Goal: Task Accomplishment & Management: Manage account settings

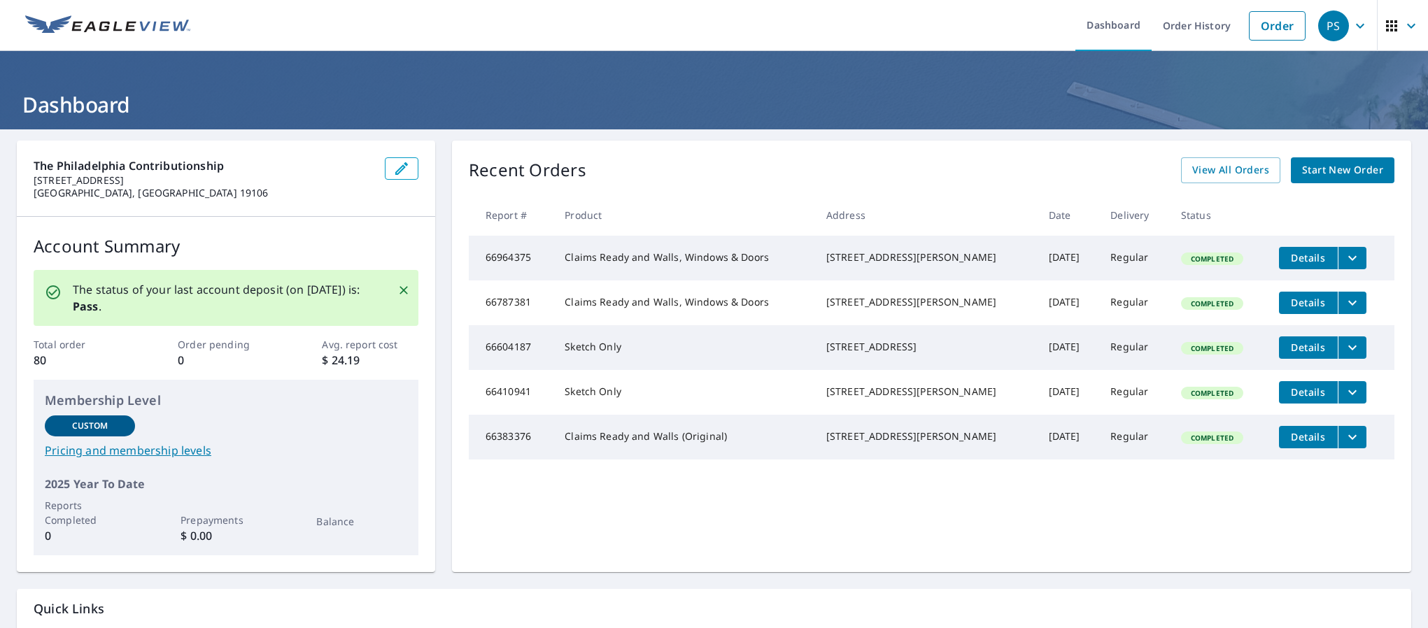
scroll to position [104, 0]
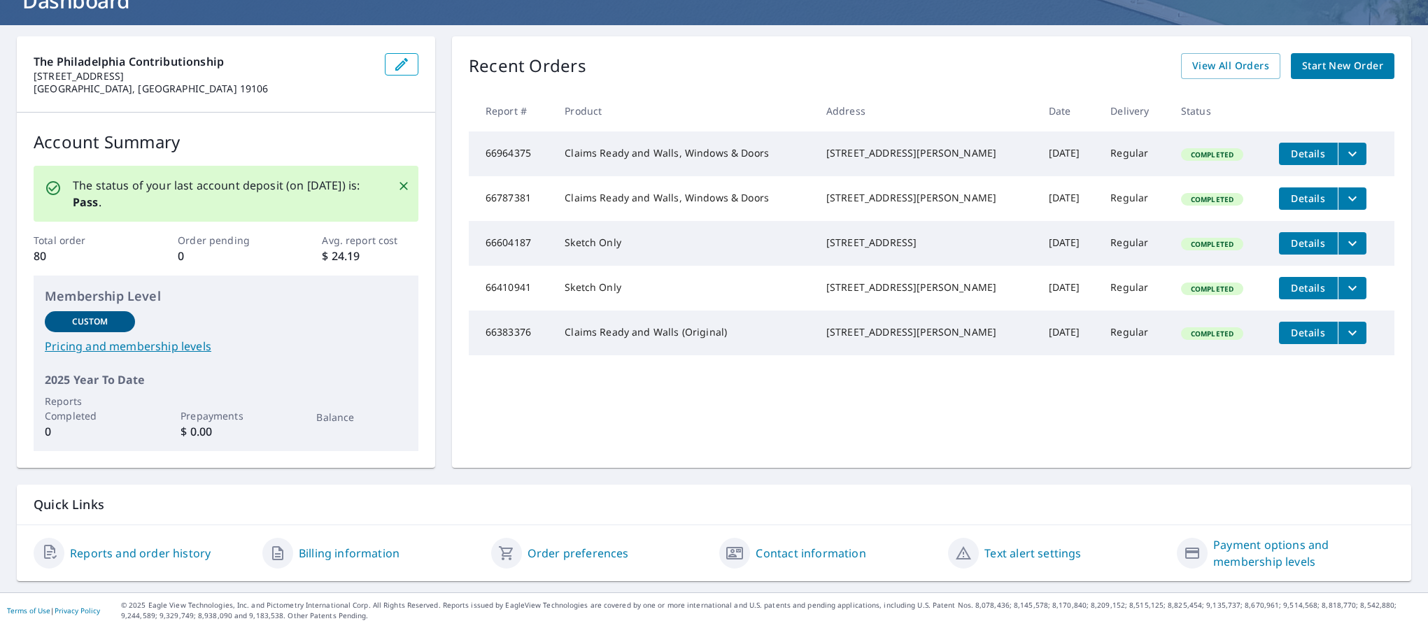
click at [164, 554] on link "Reports and order history" at bounding box center [140, 553] width 141 height 17
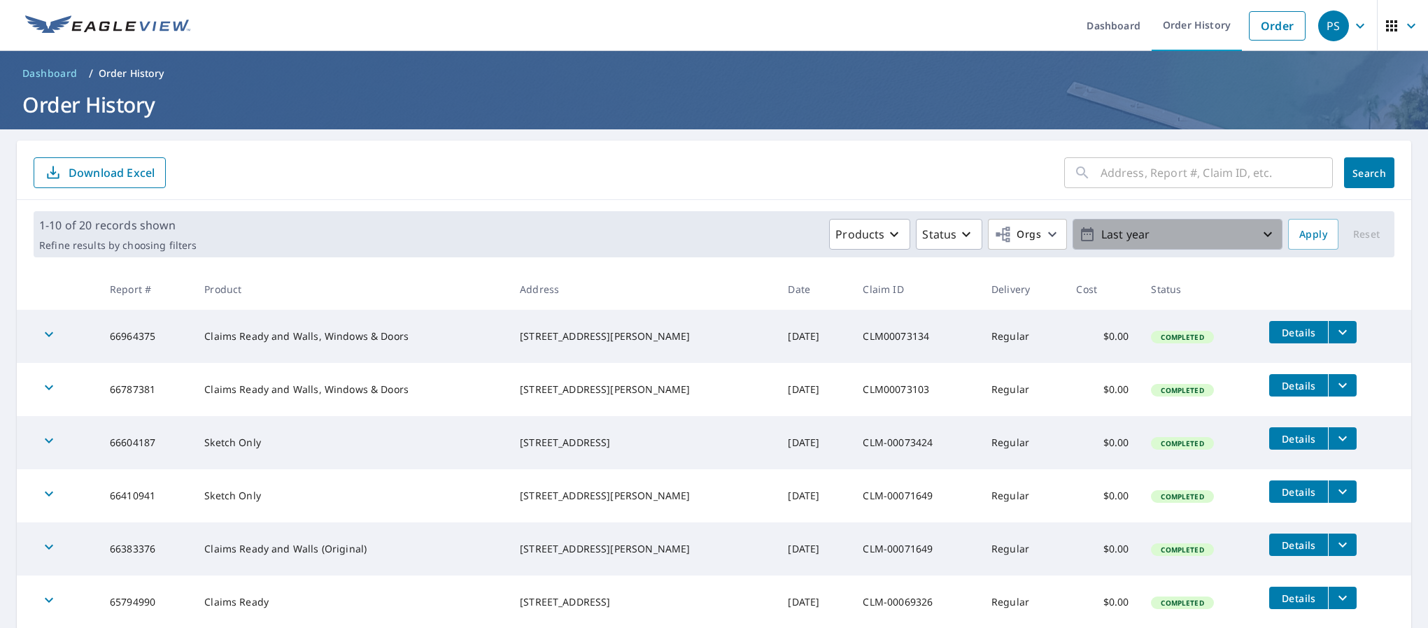
click at [1259, 233] on icon "button" at bounding box center [1267, 234] width 17 height 17
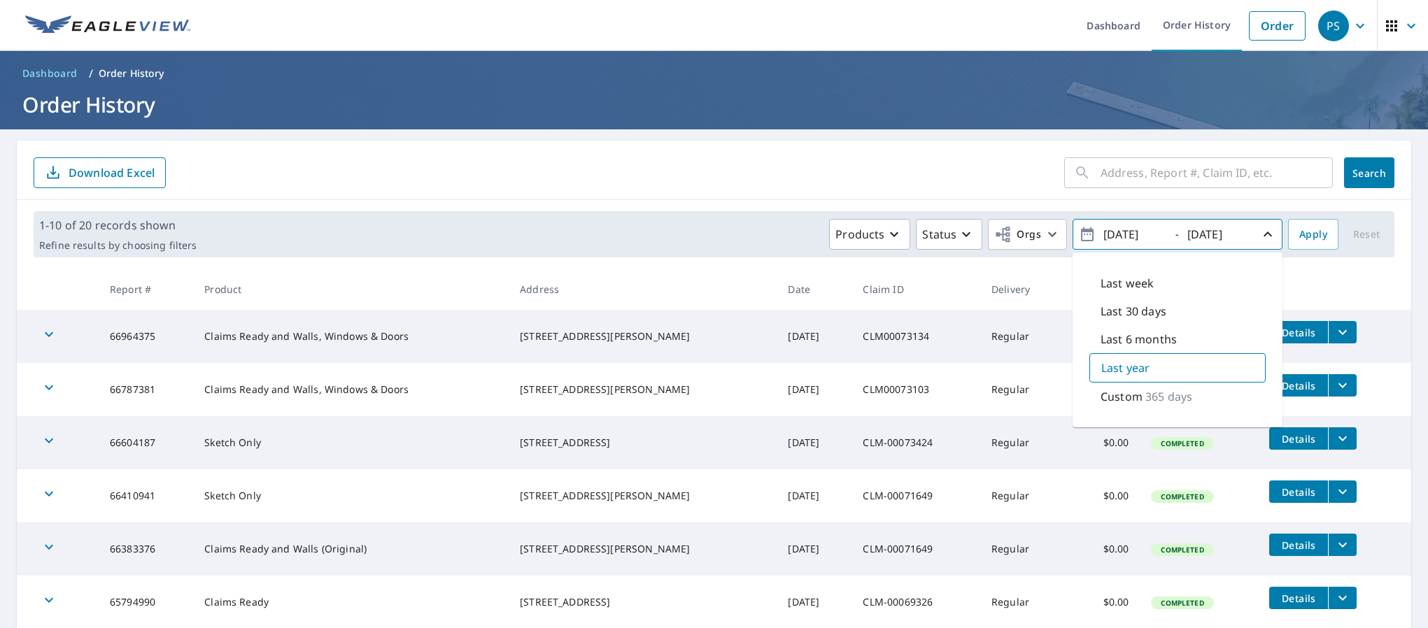
click at [1259, 233] on icon "button" at bounding box center [1267, 234] width 17 height 17
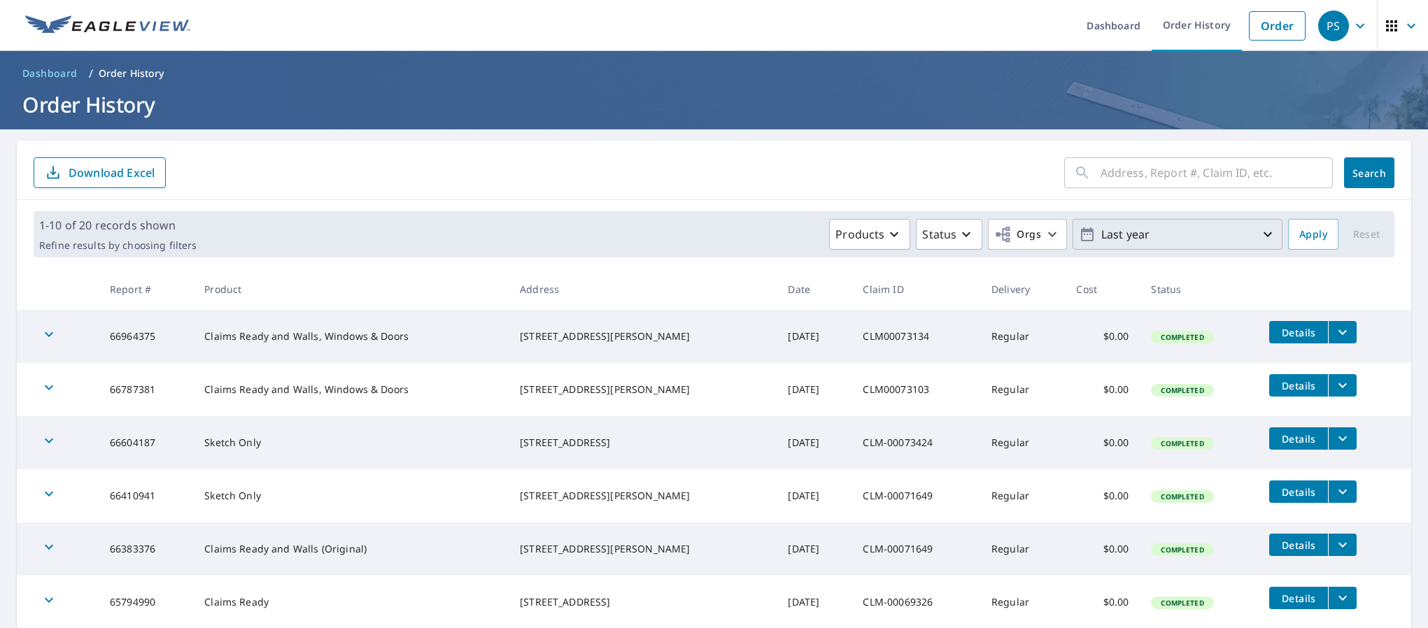
click at [1264, 234] on icon "button" at bounding box center [1268, 234] width 8 height 5
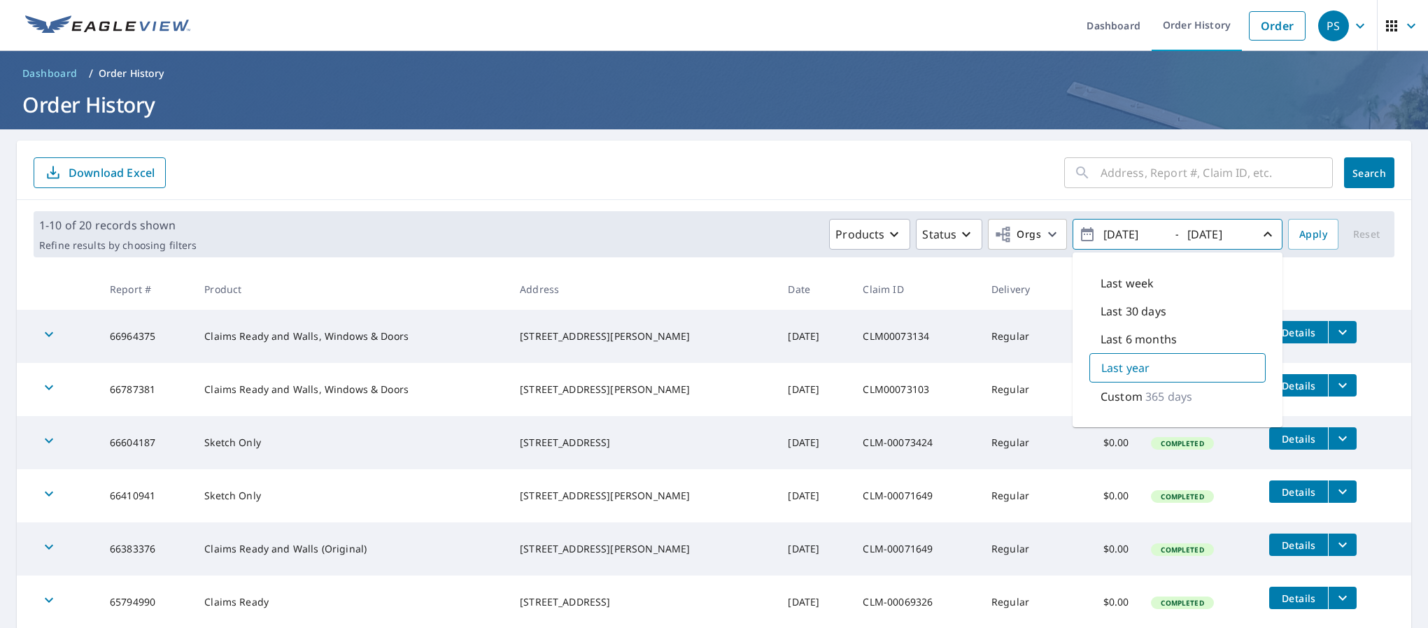
click at [1107, 401] on p "Custom" at bounding box center [1122, 396] width 42 height 17
click at [1079, 241] on icon "button" at bounding box center [1087, 234] width 17 height 17
click at [1150, 238] on input "[DATE]" at bounding box center [1133, 234] width 69 height 22
click at [1079, 236] on icon "button" at bounding box center [1087, 234] width 17 height 17
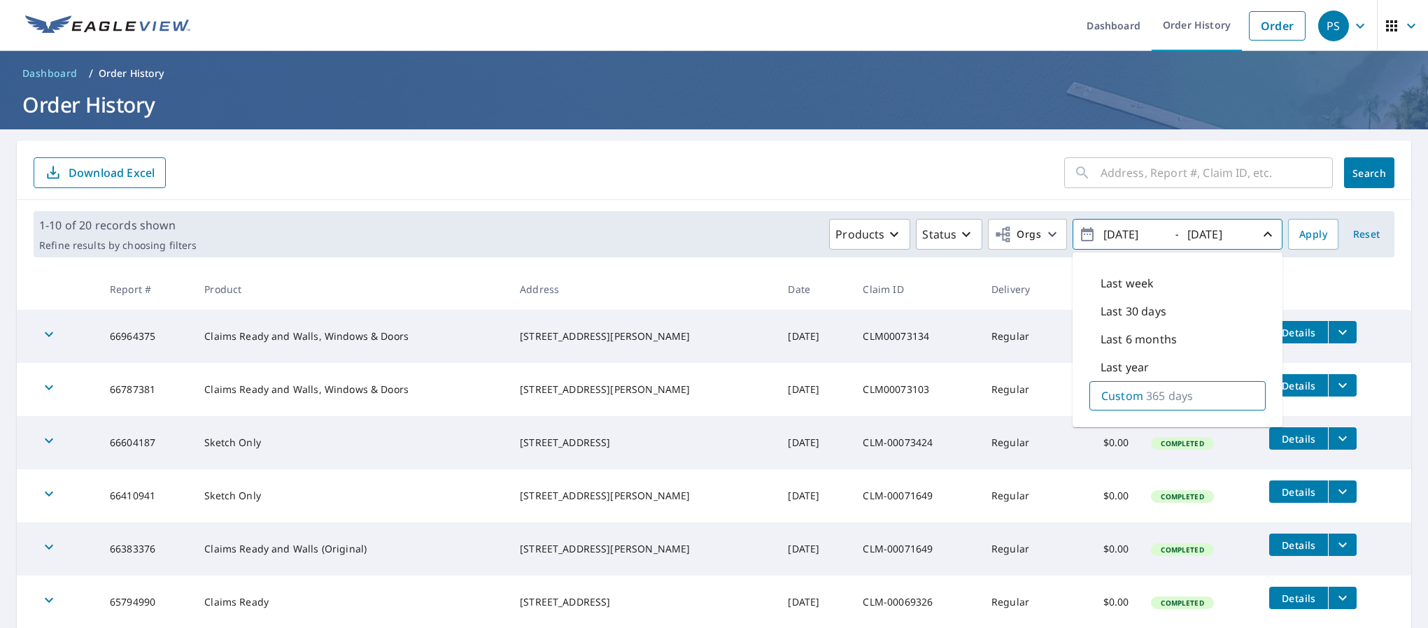
click at [1123, 393] on p "Custom" at bounding box center [1122, 396] width 42 height 17
click at [1157, 237] on input "[DATE]" at bounding box center [1133, 234] width 69 height 22
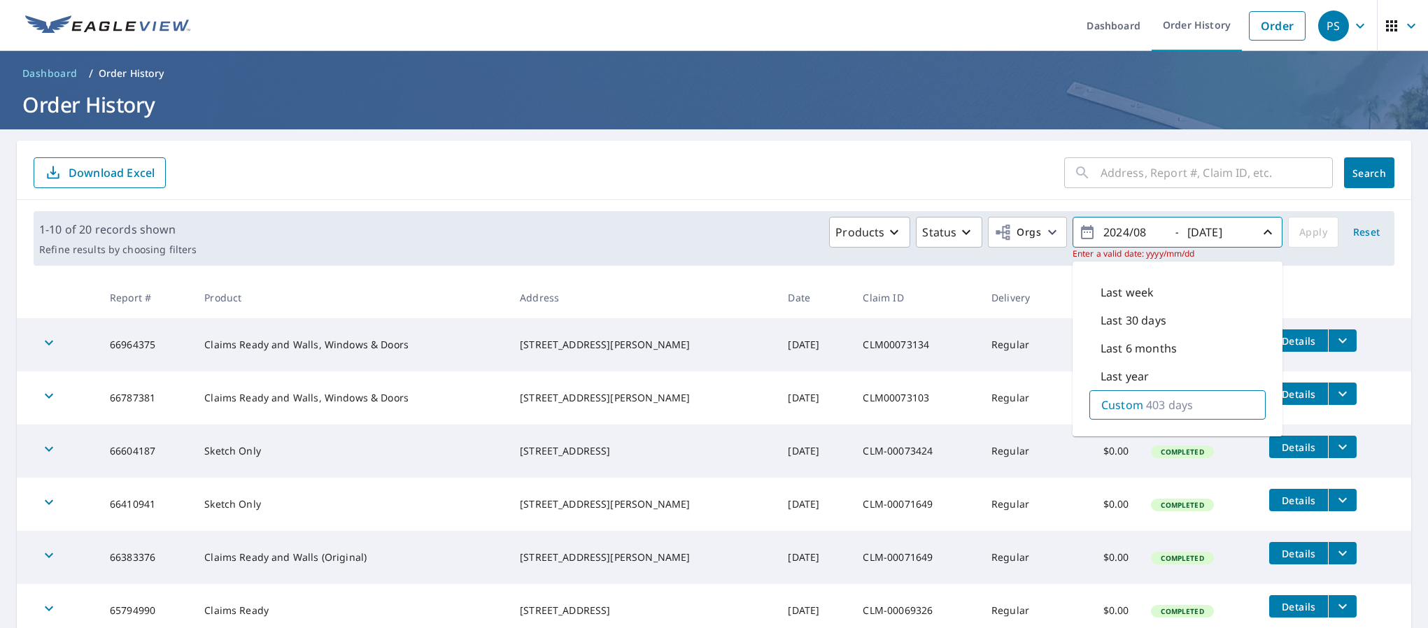
click at [1147, 323] on p "Last 30 days" at bounding box center [1134, 320] width 66 height 17
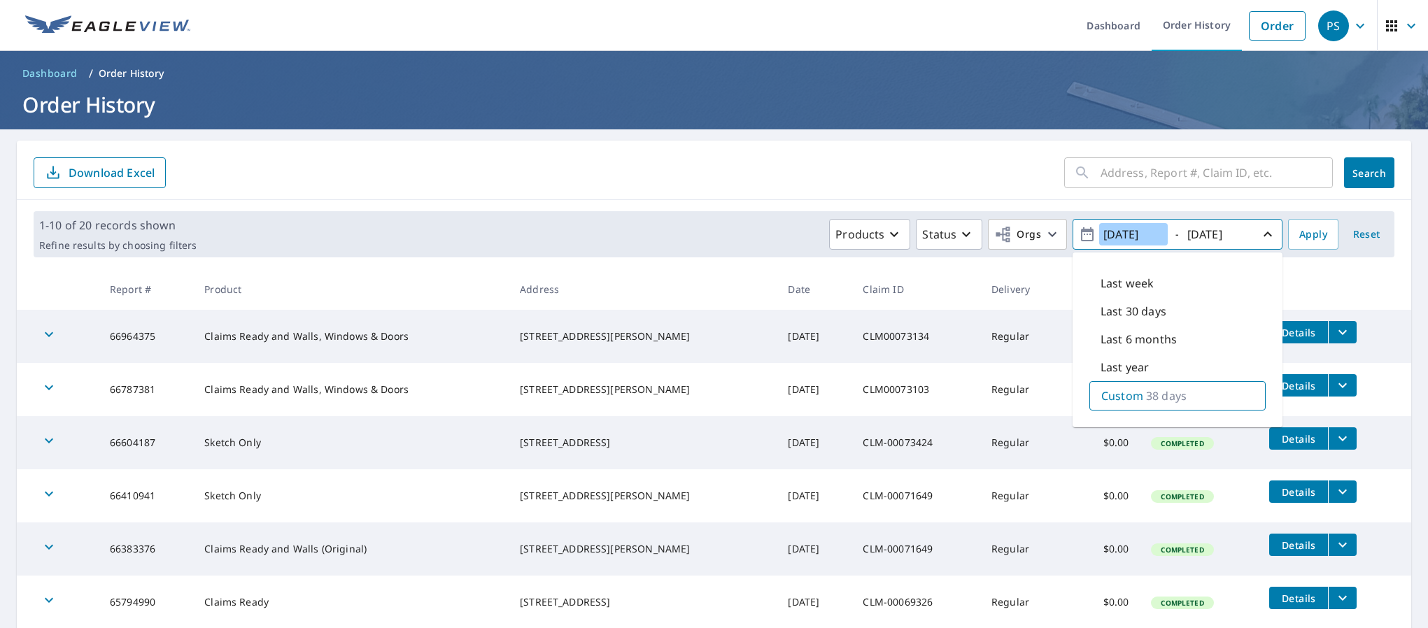
type input "[DATE]"
click at [1221, 237] on input "[DATE]" at bounding box center [1217, 234] width 69 height 22
click at [1238, 234] on input "[DATE]" at bounding box center [1217, 234] width 69 height 22
type input "[DATE]"
click at [1299, 232] on span "Apply" at bounding box center [1313, 234] width 28 height 17
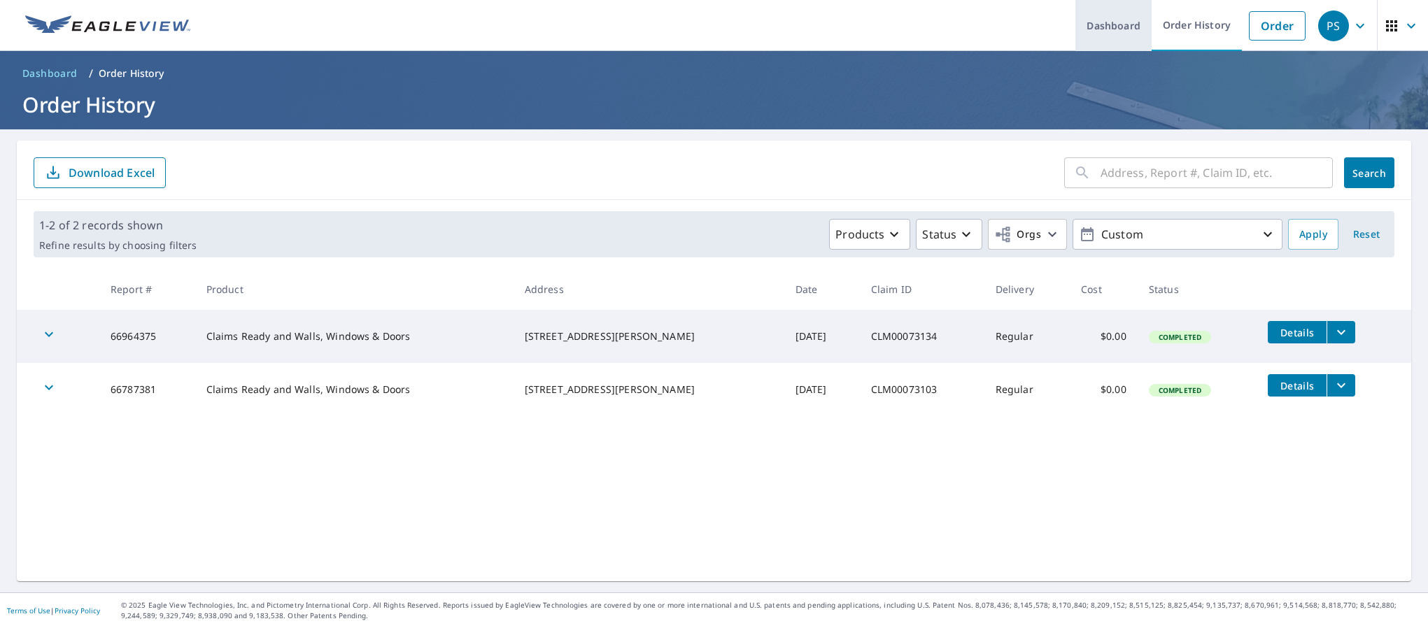
click at [1107, 29] on link "Dashboard" at bounding box center [1113, 25] width 76 height 51
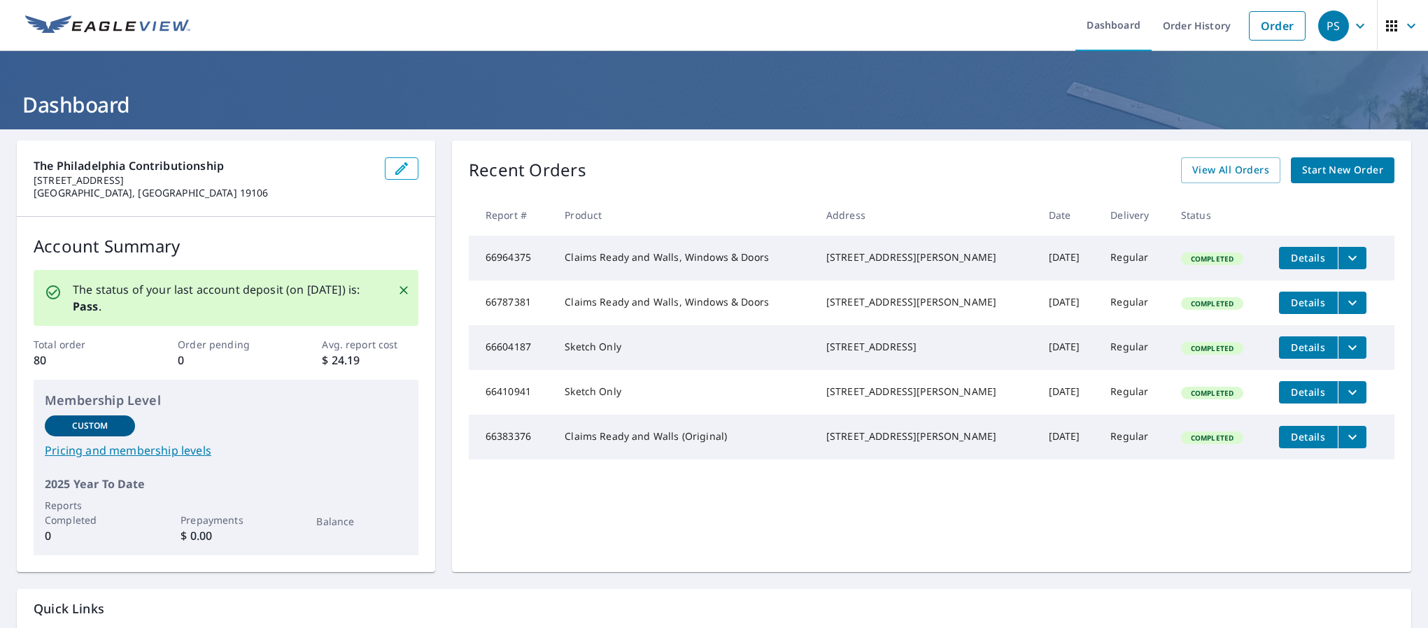
scroll to position [104, 0]
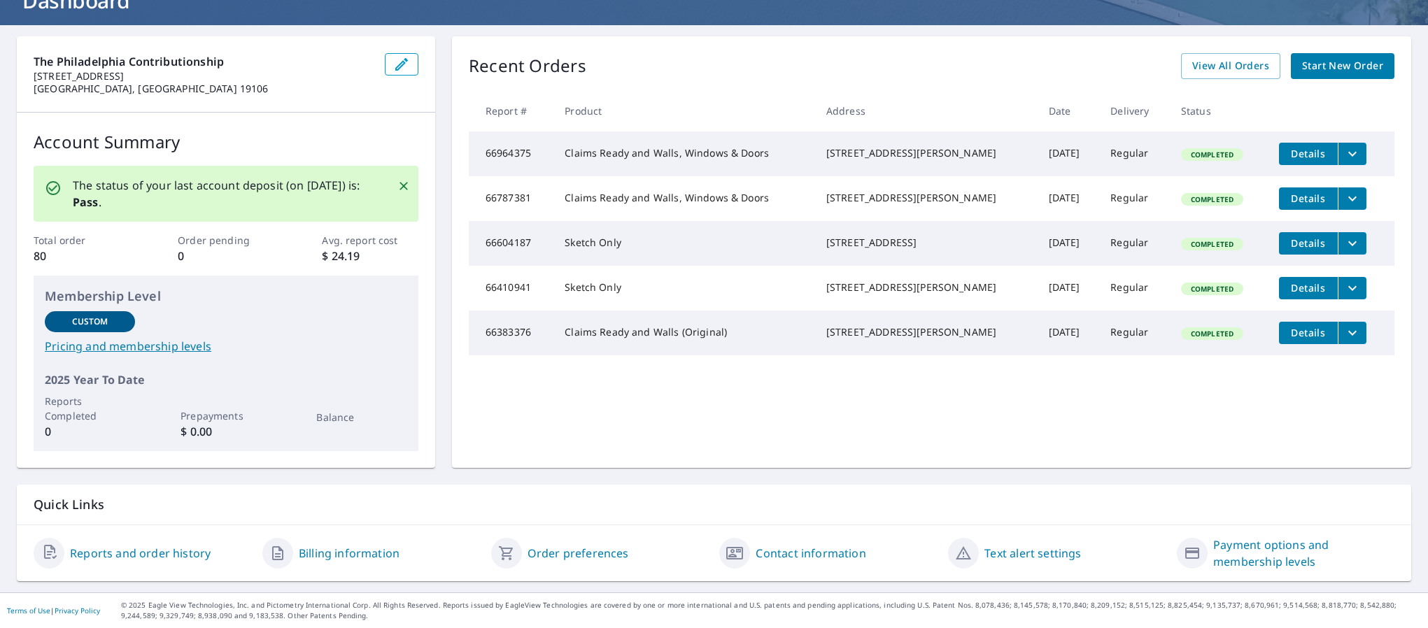
click at [351, 546] on link "Billing information" at bounding box center [349, 553] width 101 height 17
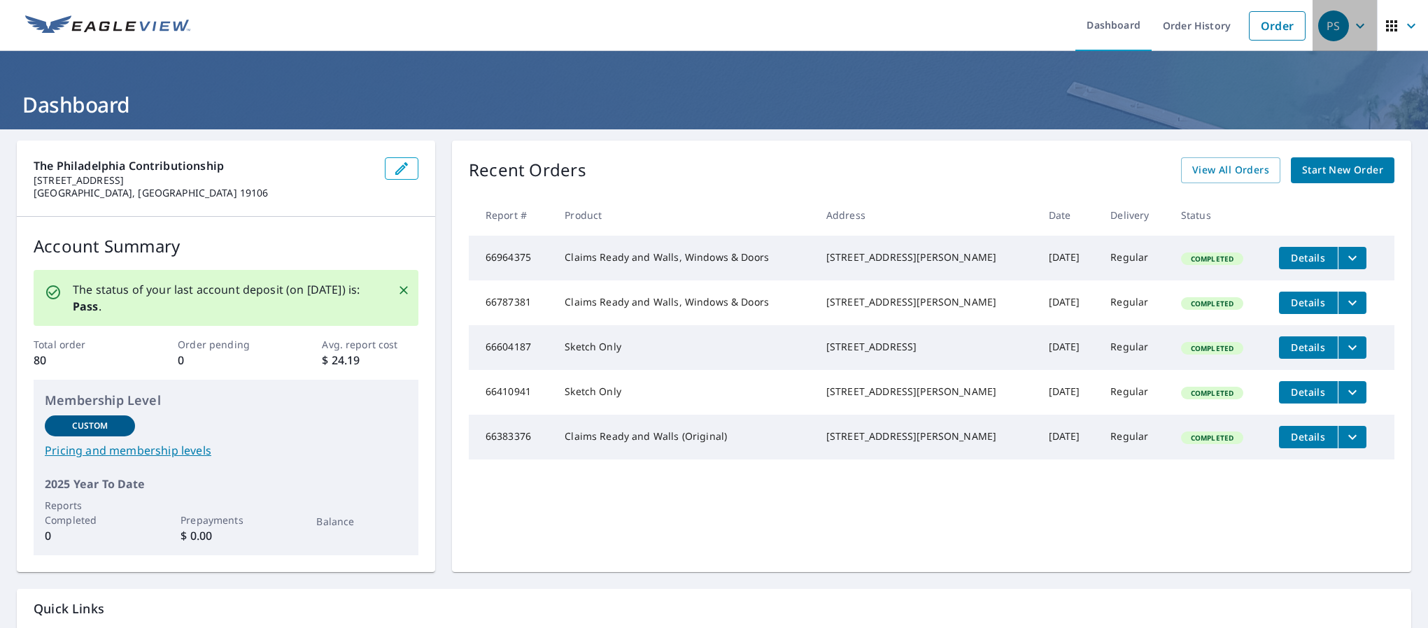
click at [1329, 31] on div "PS" at bounding box center [1333, 25] width 31 height 31
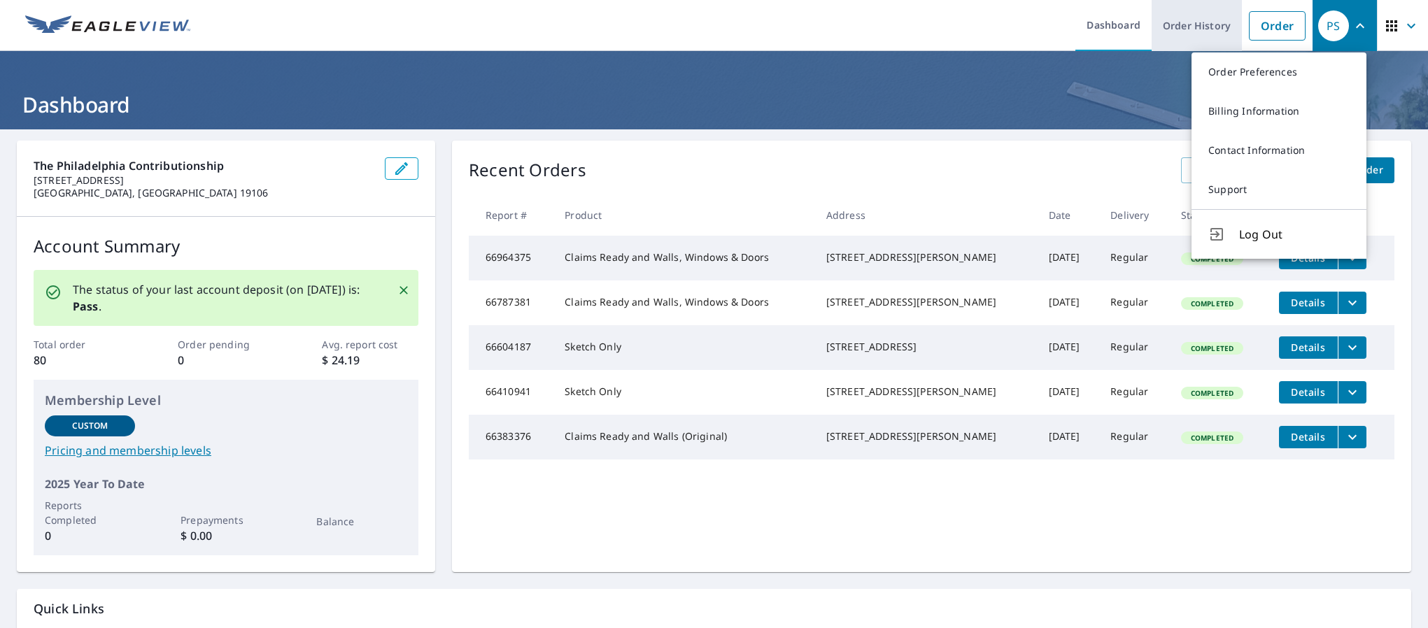
click at [1169, 24] on link "Order History" at bounding box center [1197, 25] width 90 height 51
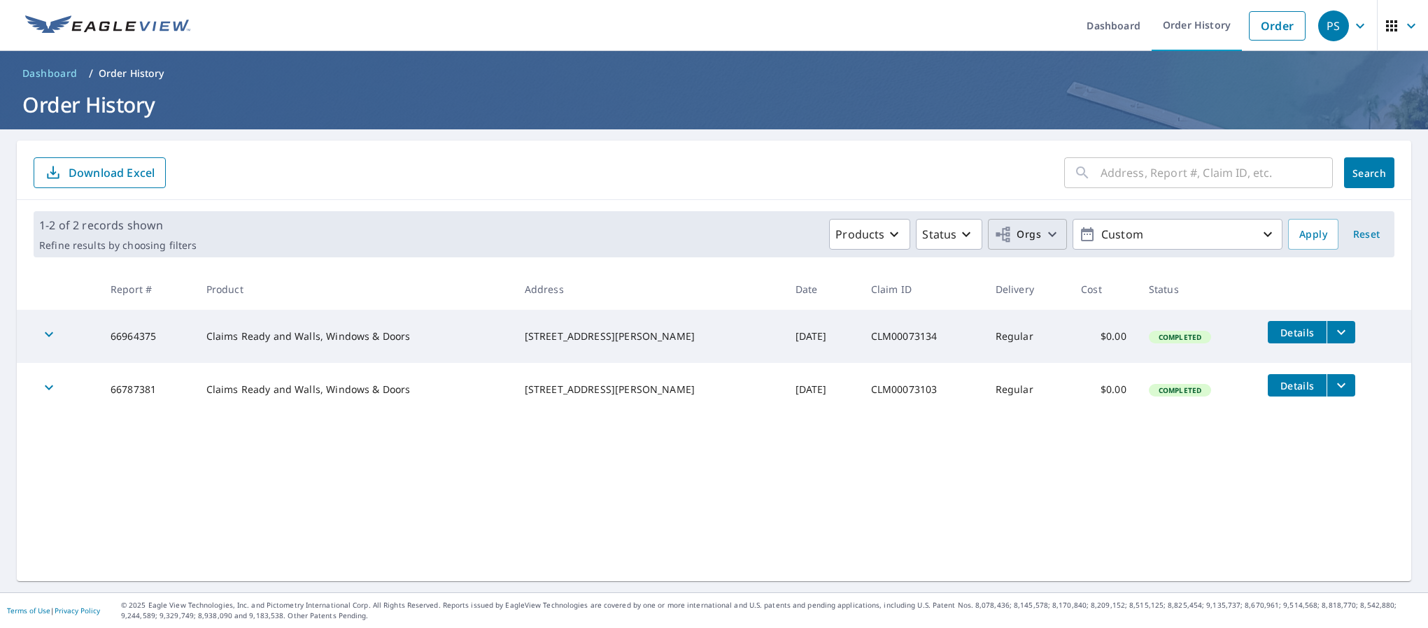
click at [1047, 236] on icon "button" at bounding box center [1052, 234] width 17 height 17
click at [745, 315] on input "The Philadelphia Contributionship" at bounding box center [744, 314] width 17 height 17
checkbox input "true"
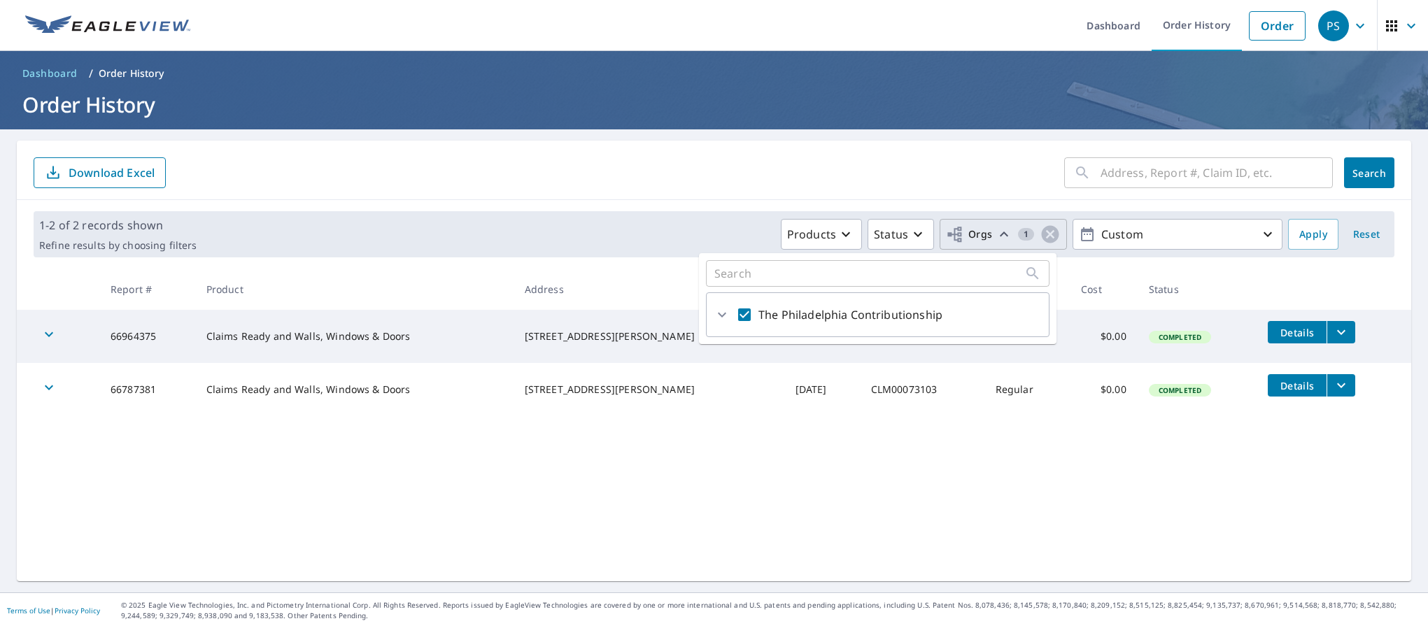
click at [1366, 169] on span "Search" at bounding box center [1369, 173] width 28 height 13
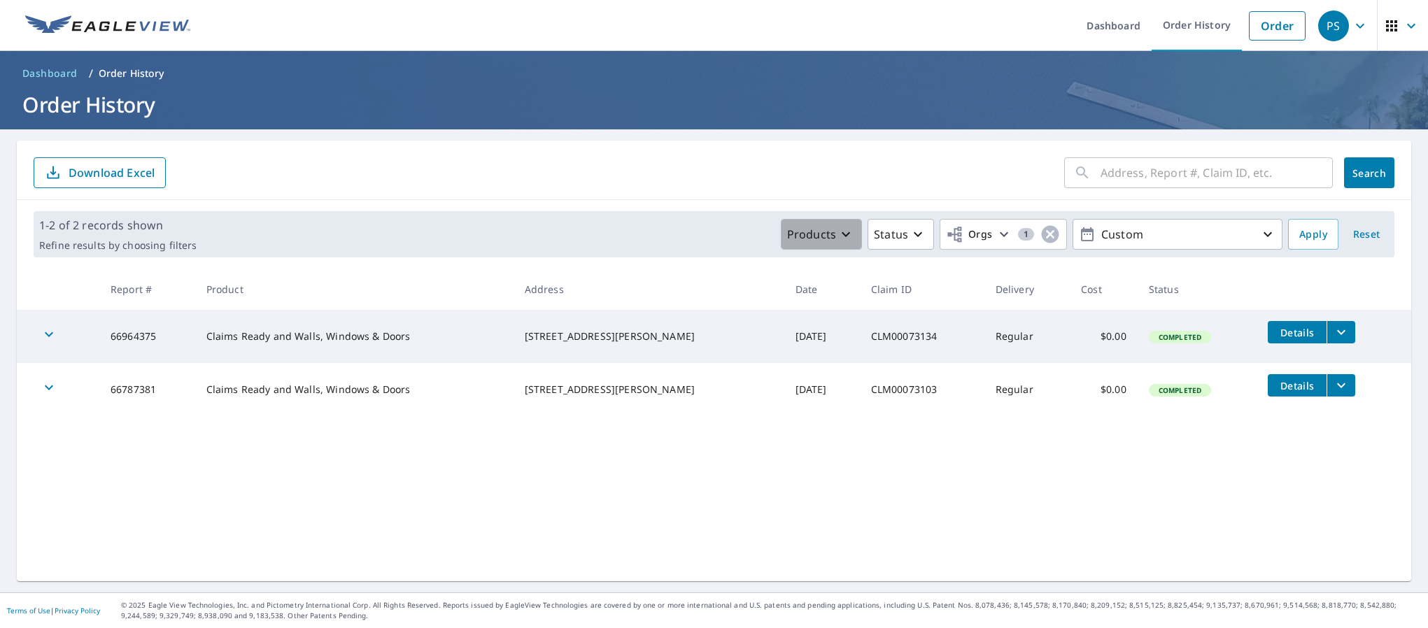
click at [837, 236] on icon "button" at bounding box center [845, 234] width 17 height 17
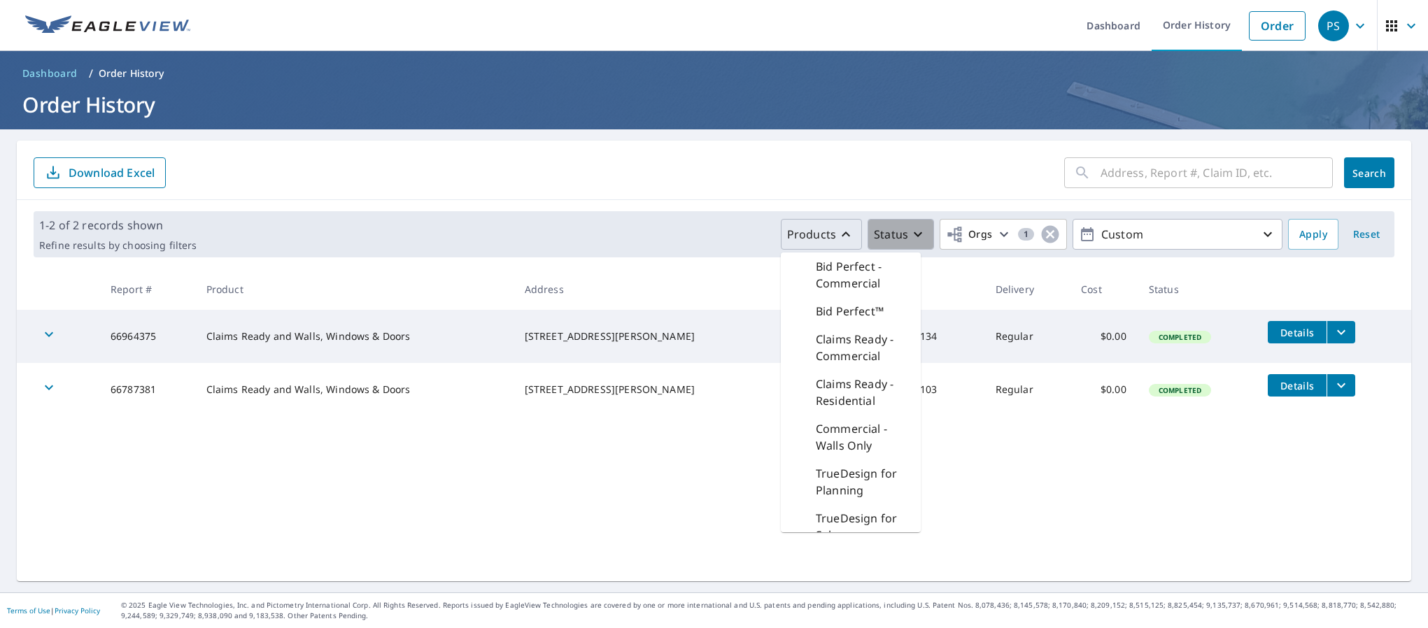
click at [912, 225] on button "Status" at bounding box center [901, 234] width 66 height 31
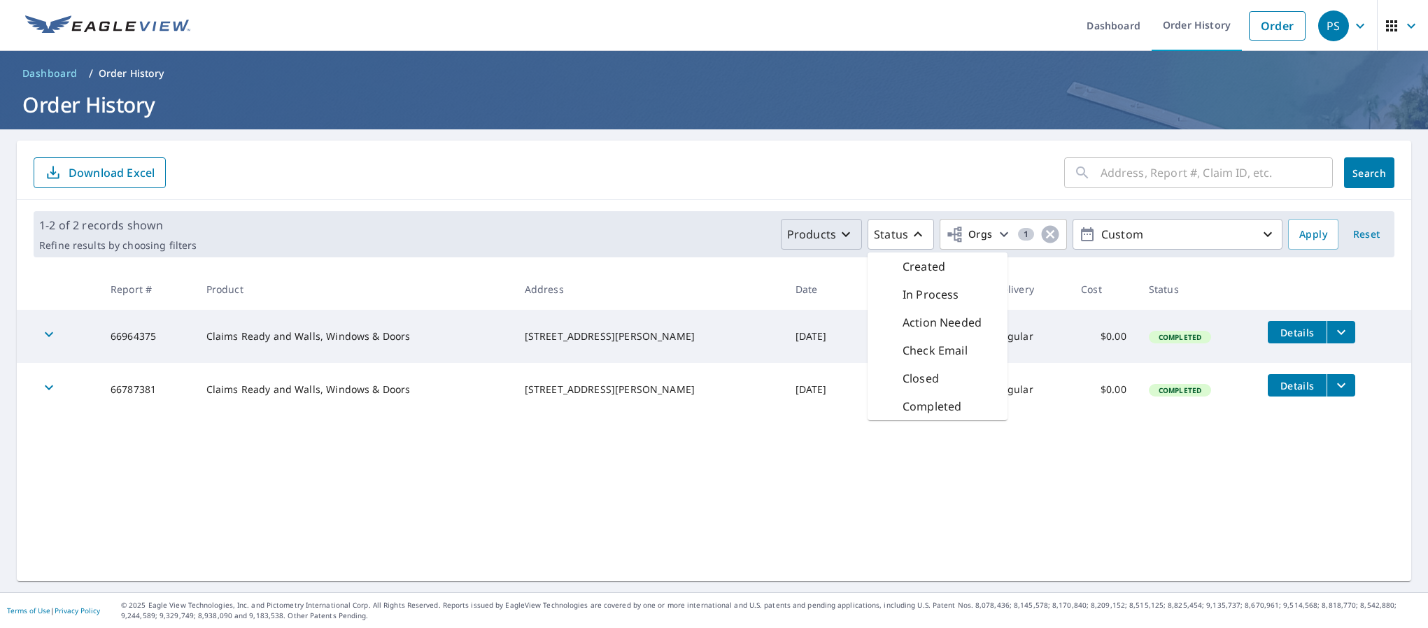
click at [823, 524] on div "​ Search Download Excel 1-2 of 2 records shown Refine results by choosing filte…" at bounding box center [714, 361] width 1394 height 441
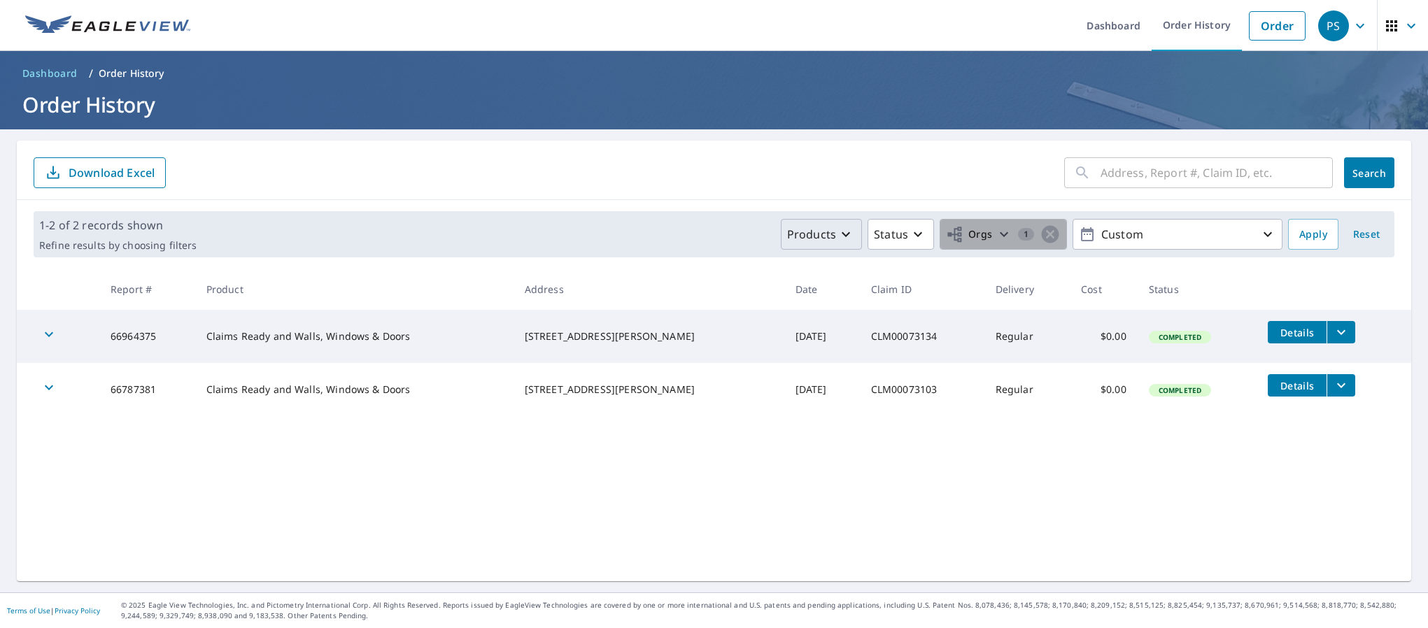
click at [971, 235] on span "Orgs" at bounding box center [969, 234] width 47 height 17
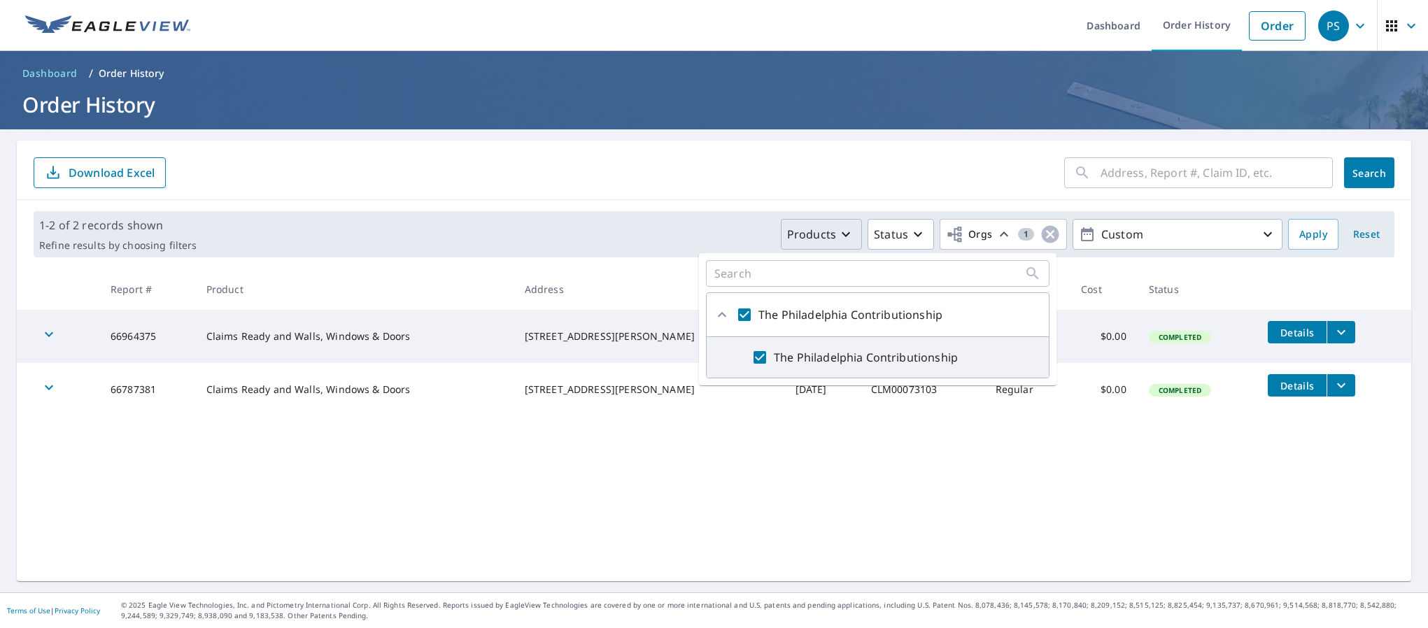
click at [674, 484] on div "​ Search Download Excel 1-2 of 2 records shown Refine results by choosing filte…" at bounding box center [714, 361] width 1394 height 441
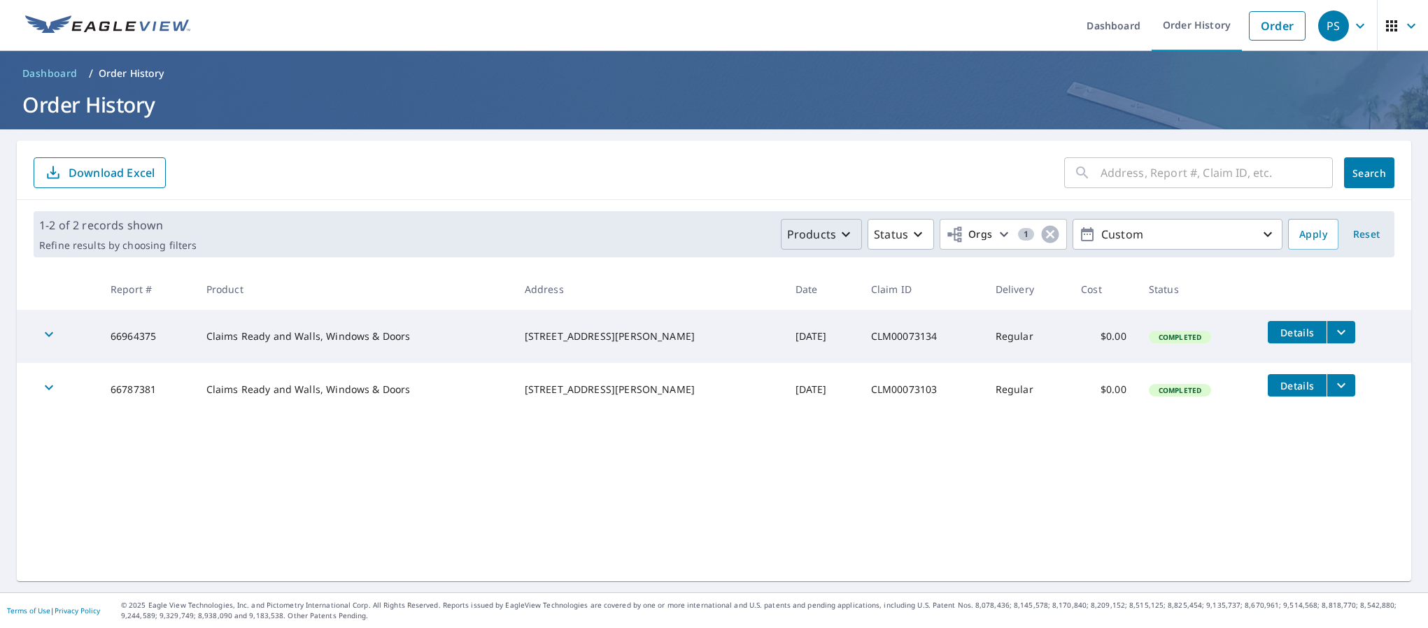
click at [52, 69] on span "Dashboard" at bounding box center [49, 73] width 55 height 14
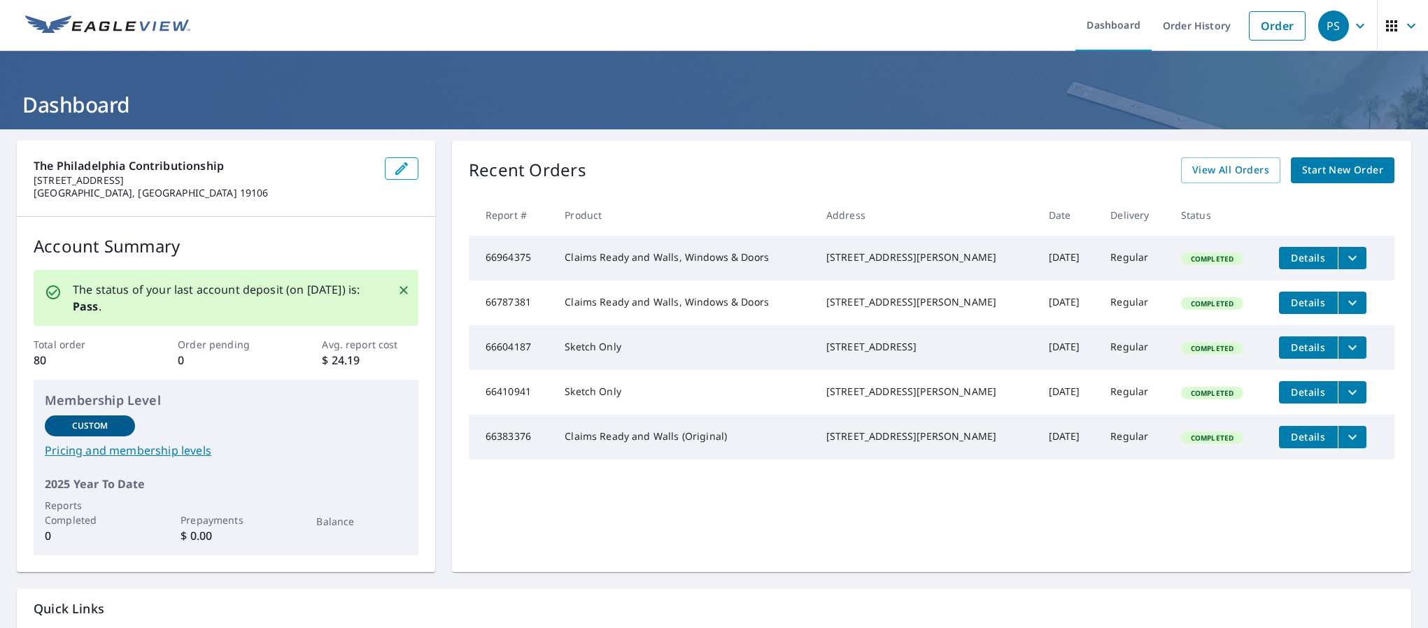
scroll to position [104, 0]
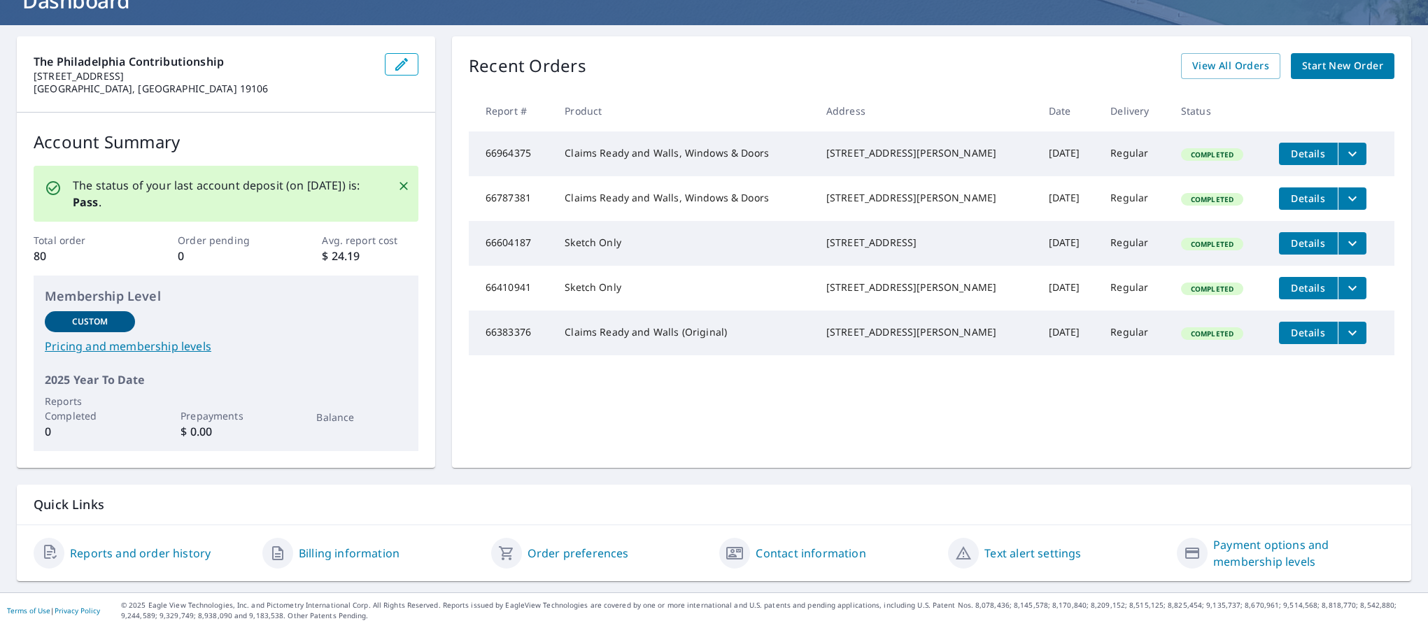
click at [573, 558] on link "Order preferences" at bounding box center [578, 553] width 101 height 17
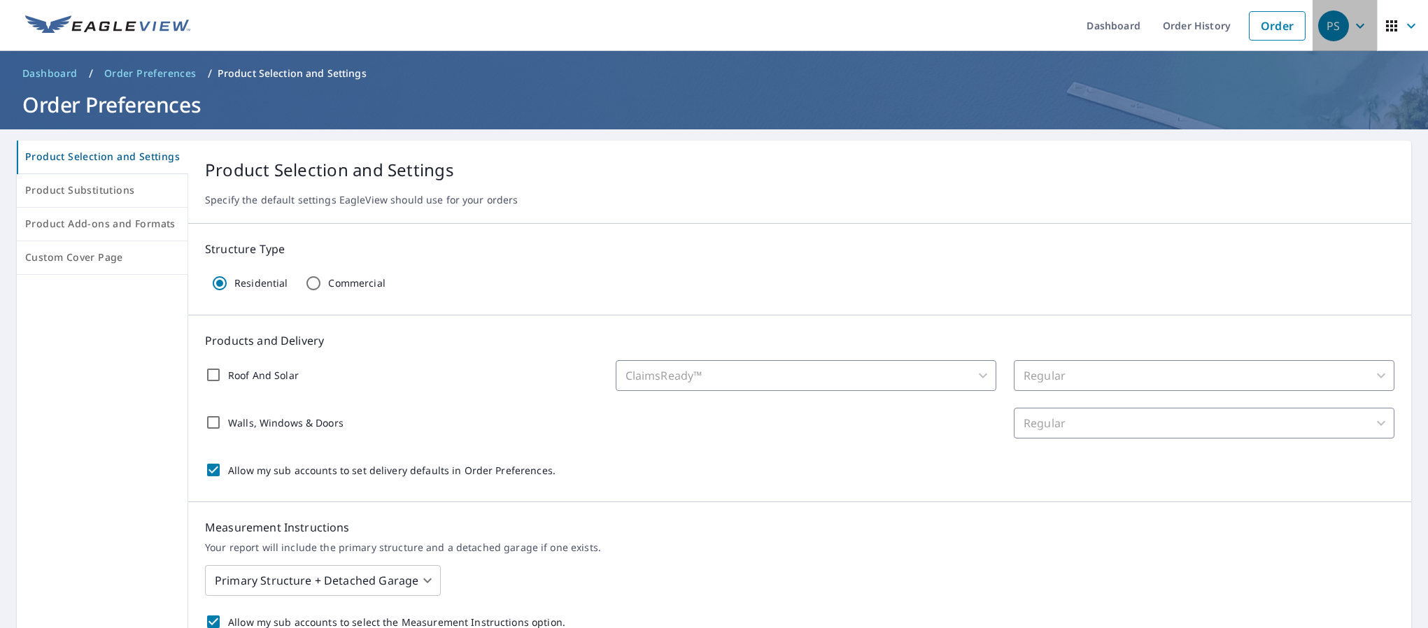
click at [1327, 29] on div "PS" at bounding box center [1333, 25] width 31 height 31
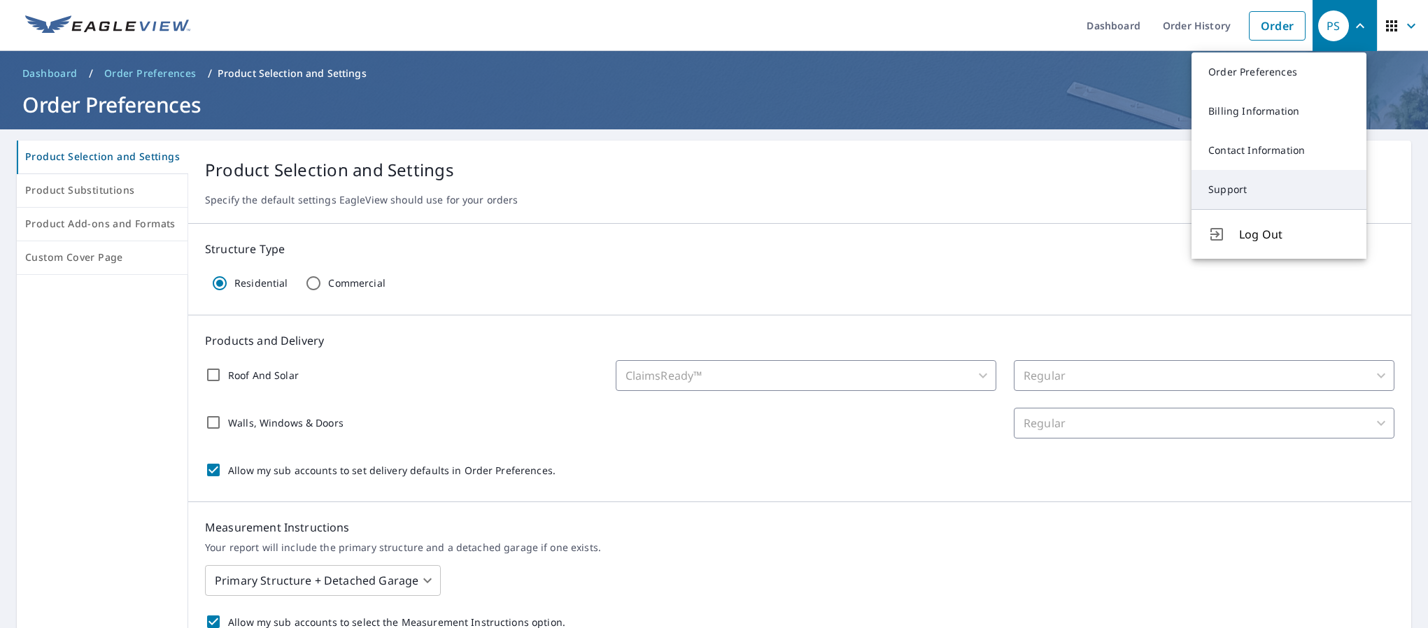
click at [1227, 194] on link "Support" at bounding box center [1278, 189] width 175 height 39
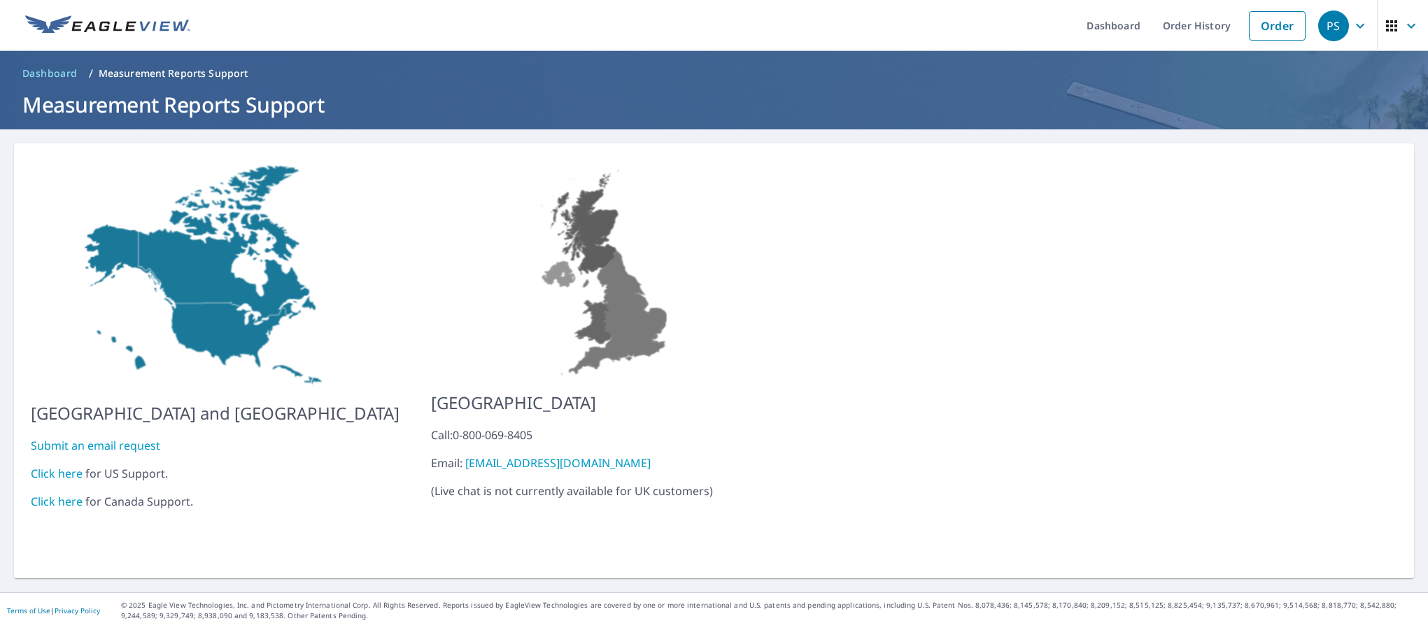
click at [1386, 22] on icon "button" at bounding box center [1391, 25] width 11 height 11
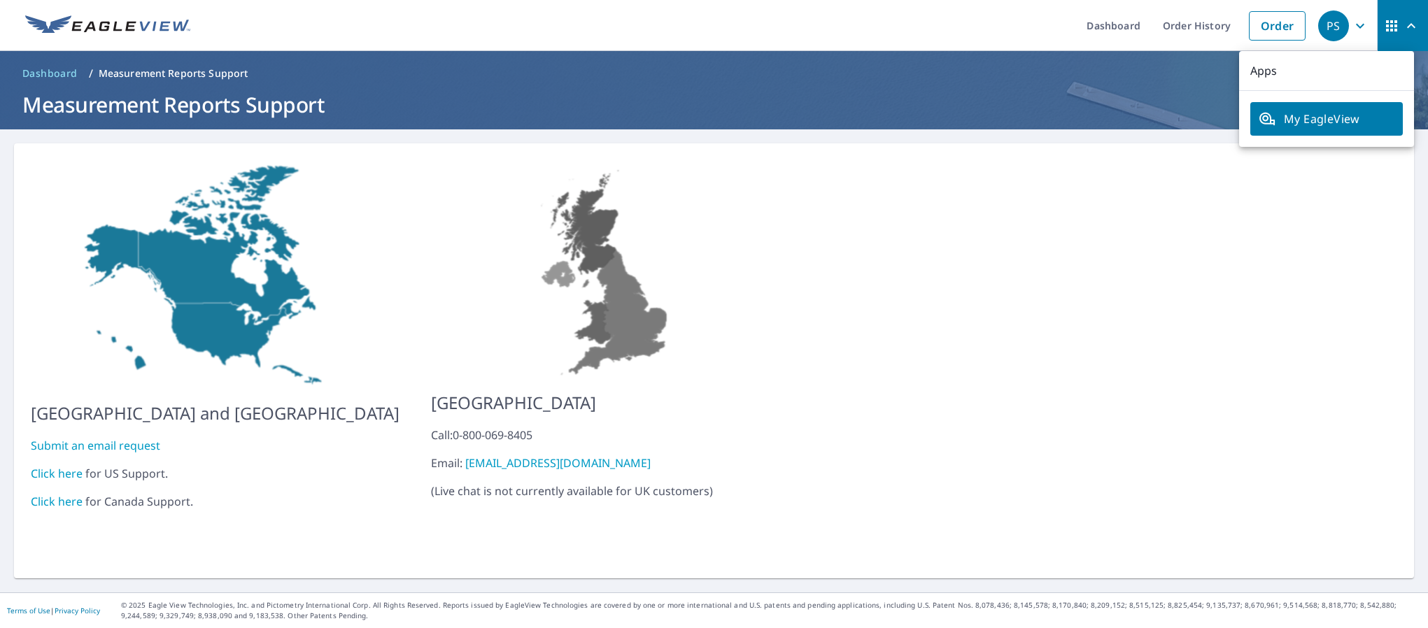
click at [990, 337] on div "[GEOGRAPHIC_DATA] and [GEOGRAPHIC_DATA] Submit an email request Click here for …" at bounding box center [714, 360] width 1400 height 435
